Goal: Complete application form

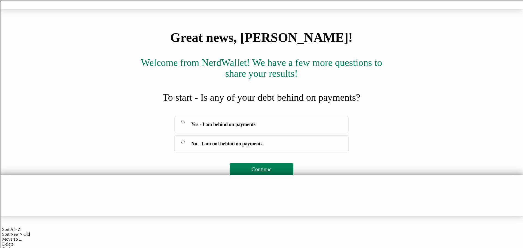
scroll to position [25, 0]
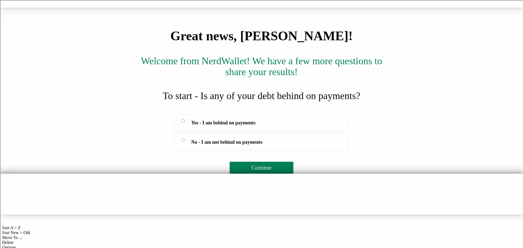
click at [293, 131] on label "Yes - I am behind on payments" at bounding box center [261, 122] width 174 height 17
click at [269, 171] on span "Continue" at bounding box center [261, 168] width 20 height 6
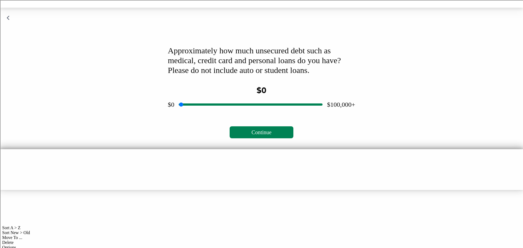
scroll to position [0, 0]
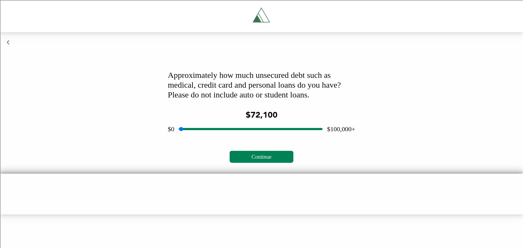
click at [278, 138] on input "range" at bounding box center [251, 128] width 144 height 17
click at [260, 138] on input "range" at bounding box center [251, 128] width 144 height 17
click at [247, 138] on input "range" at bounding box center [251, 128] width 144 height 17
click at [234, 138] on input "range" at bounding box center [251, 128] width 144 height 17
click at [223, 138] on input "range" at bounding box center [251, 128] width 144 height 17
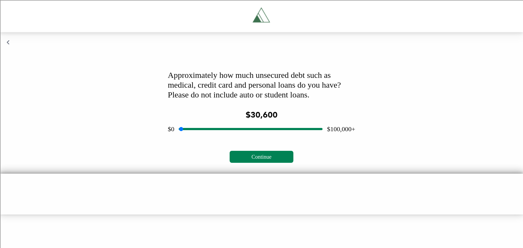
click at [206, 138] on input "range" at bounding box center [251, 128] width 144 height 17
type input "*****"
click at [213, 138] on input "range" at bounding box center [251, 128] width 144 height 17
click at [242, 163] on button "Continue" at bounding box center [260, 157] width 63 height 12
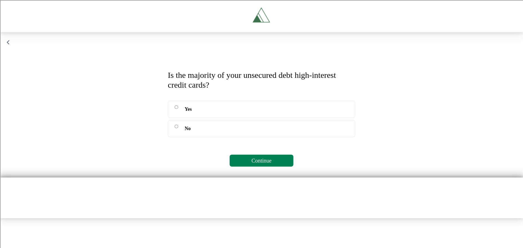
click at [211, 118] on label "Yes" at bounding box center [261, 109] width 187 height 17
click at [248, 167] on button "Continue" at bounding box center [260, 161] width 63 height 12
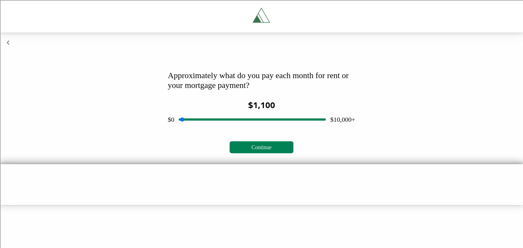
click at [197, 128] on input "range" at bounding box center [252, 119] width 147 height 17
click at [201, 128] on input "range" at bounding box center [252, 119] width 147 height 17
type input "***"
click at [194, 128] on input "range" at bounding box center [252, 119] width 147 height 17
click at [244, 153] on button "Continue" at bounding box center [260, 147] width 63 height 12
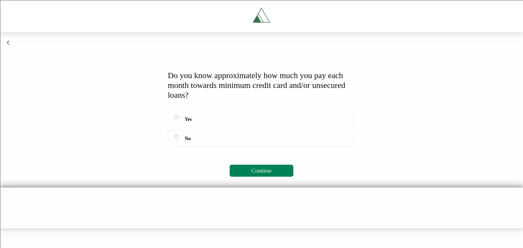
click at [205, 128] on label "Yes" at bounding box center [261, 119] width 187 height 17
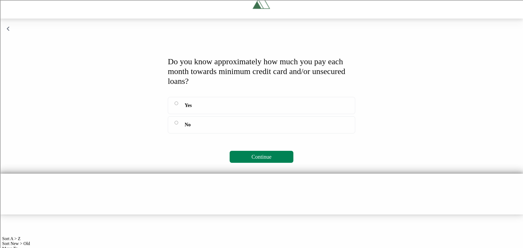
click at [267, 160] on span "Continue" at bounding box center [261, 157] width 20 height 6
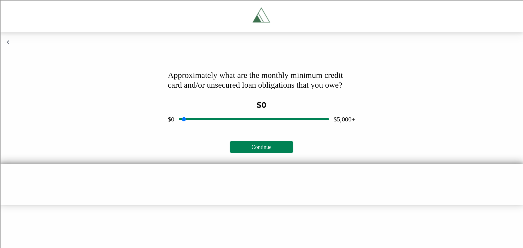
click at [216, 128] on input "range" at bounding box center [254, 118] width 150 height 17
click at [209, 128] on input "range" at bounding box center [254, 118] width 150 height 17
click at [198, 128] on input "range" at bounding box center [254, 118] width 150 height 17
click at [204, 128] on input "range" at bounding box center [254, 118] width 150 height 17
click at [252, 150] on span "Continue" at bounding box center [261, 147] width 20 height 6
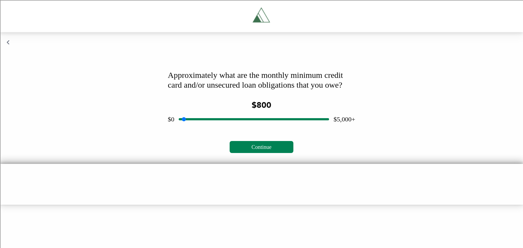
scroll to position [0, 0]
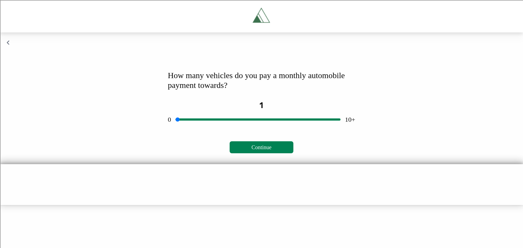
click at [191, 128] on input "range" at bounding box center [257, 119] width 165 height 17
click at [201, 128] on input "range" at bounding box center [257, 119] width 165 height 17
click at [220, 128] on input "range" at bounding box center [257, 119] width 165 height 17
click at [211, 128] on input "range" at bounding box center [257, 119] width 165 height 17
click at [254, 150] on span "Continue" at bounding box center [261, 147] width 20 height 6
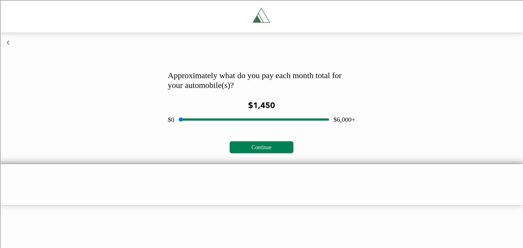
click at [216, 128] on input "range" at bounding box center [254, 119] width 150 height 17
click at [202, 128] on input "range" at bounding box center [254, 119] width 150 height 17
click at [210, 128] on input "range" at bounding box center [254, 119] width 150 height 17
click at [205, 128] on input "range" at bounding box center [254, 119] width 150 height 17
click at [201, 128] on input "range" at bounding box center [254, 119] width 150 height 17
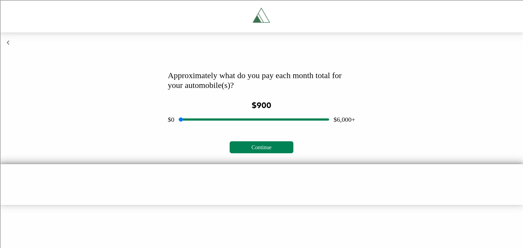
type input "***"
click at [203, 128] on input "range" at bounding box center [254, 119] width 150 height 17
click at [254, 150] on span "Continue" at bounding box center [261, 147] width 20 height 6
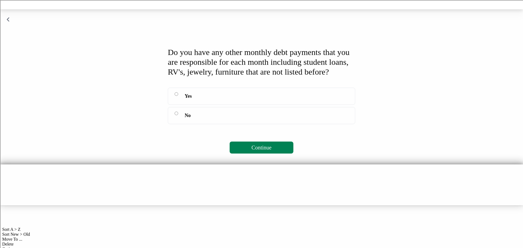
scroll to position [24, 0]
click at [181, 124] on label "No" at bounding box center [261, 114] width 187 height 17
click at [248, 153] on button "Continue" at bounding box center [260, 147] width 63 height 12
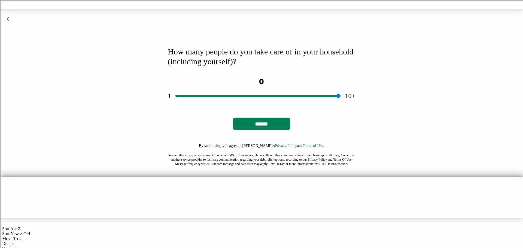
scroll to position [0, 0]
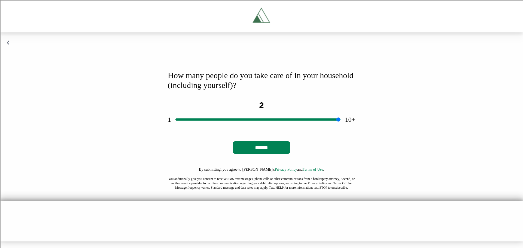
click at [194, 128] on input "range" at bounding box center [257, 119] width 165 height 17
type input "*"
click at [210, 128] on input "range" at bounding box center [257, 119] width 165 height 17
click at [221, 128] on input "range" at bounding box center [257, 119] width 165 height 17
click at [248, 154] on input "******" at bounding box center [261, 147] width 57 height 13
